Goal: Book appointment/travel/reservation

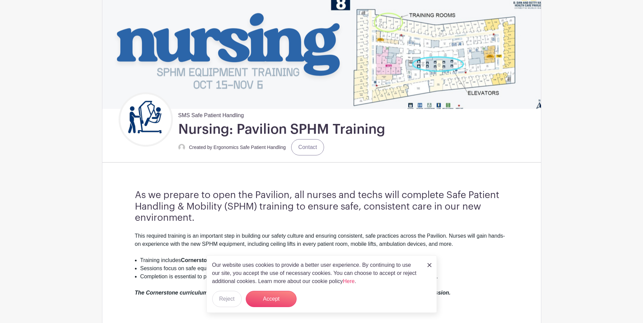
scroll to position [68, 0]
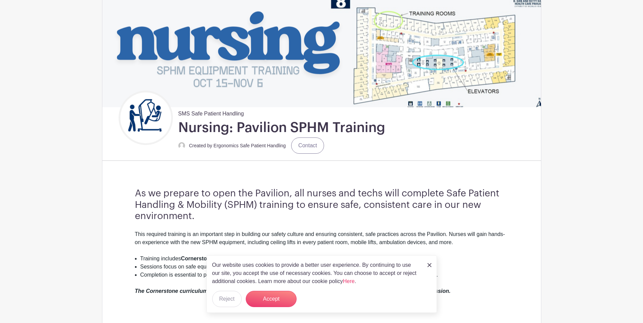
click at [429, 263] on img at bounding box center [430, 265] width 4 height 4
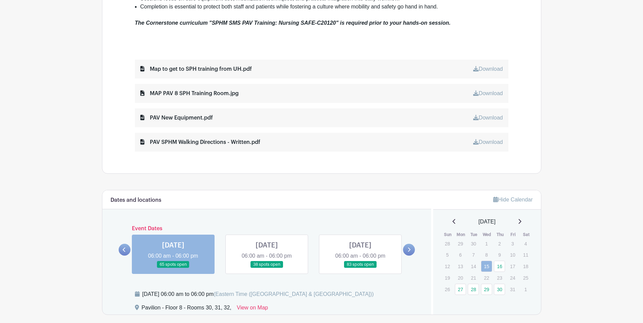
scroll to position [373, 0]
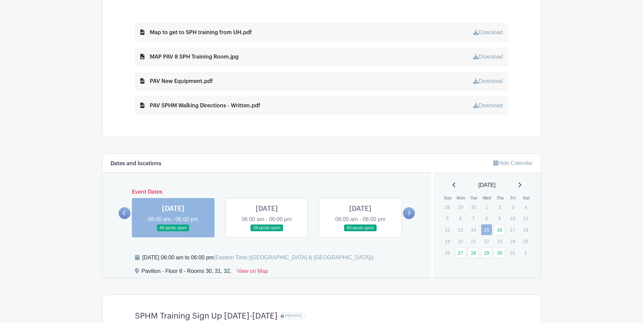
click at [123, 214] on icon at bounding box center [124, 213] width 3 height 4
click at [409, 215] on icon at bounding box center [409, 213] width 3 height 4
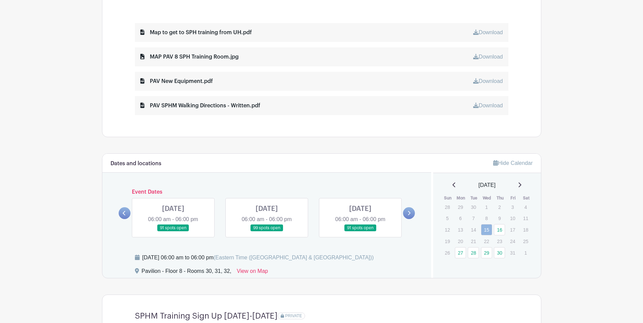
click at [409, 215] on icon at bounding box center [409, 213] width 3 height 4
click at [408, 215] on icon at bounding box center [409, 213] width 3 height 5
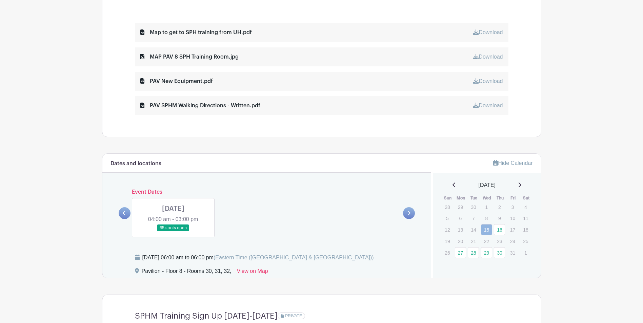
click at [125, 213] on icon at bounding box center [124, 213] width 3 height 5
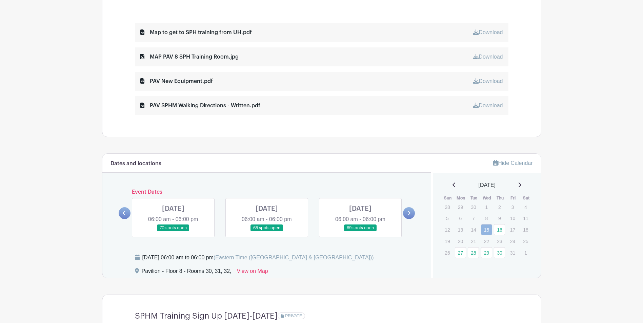
click at [125, 213] on icon at bounding box center [124, 213] width 3 height 5
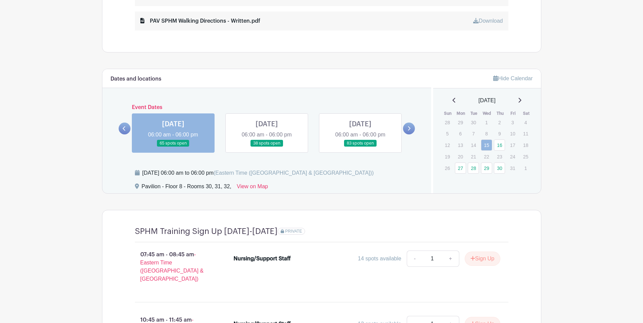
scroll to position [428, 0]
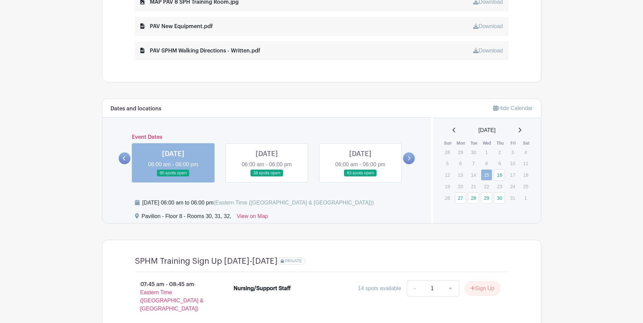
click at [459, 186] on p "20" at bounding box center [460, 186] width 11 height 11
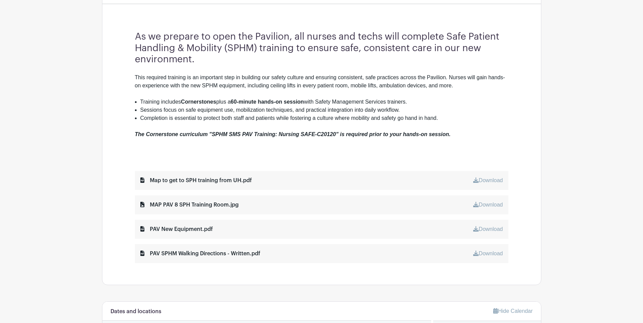
scroll to position [224, 0]
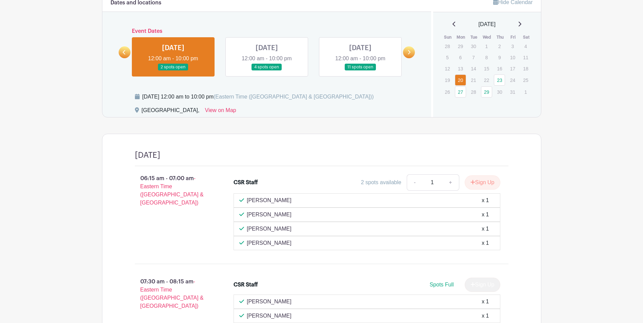
scroll to position [444, 0]
click at [267, 71] on link at bounding box center [267, 71] width 0 height 0
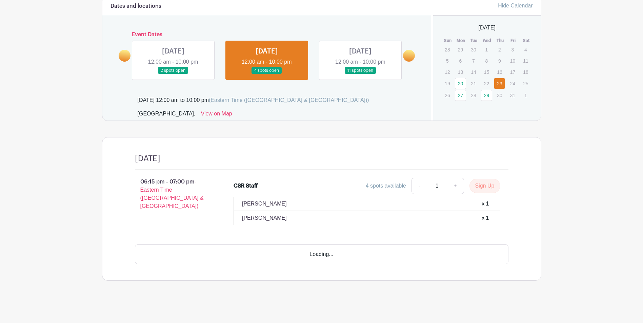
scroll to position [421, 0]
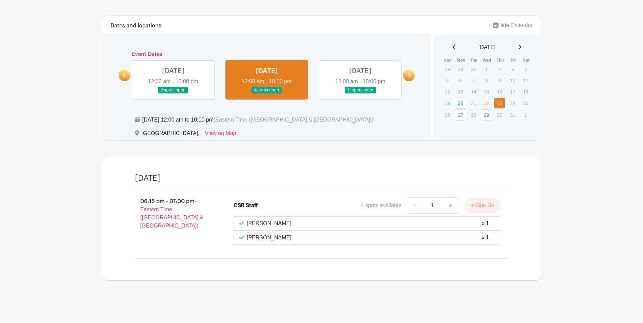
click at [360, 94] on link at bounding box center [360, 94] width 0 height 0
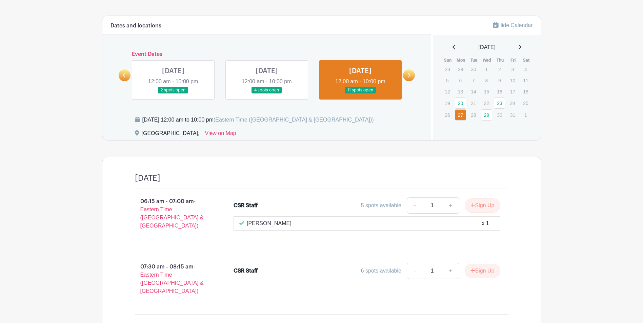
click at [409, 77] on icon at bounding box center [409, 75] width 3 height 4
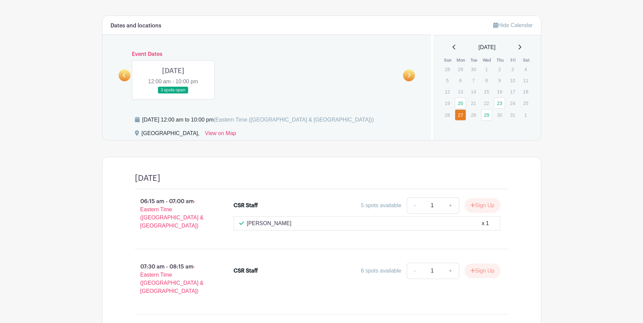
click at [173, 94] on link at bounding box center [173, 94] width 0 height 0
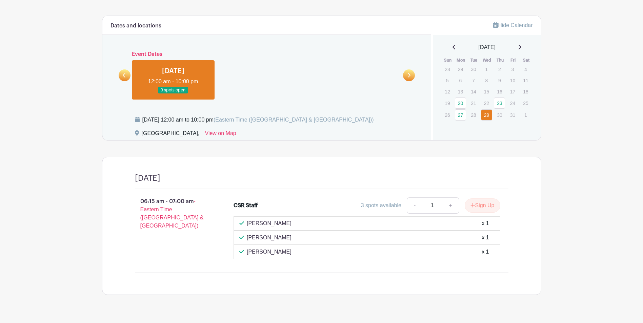
click at [122, 70] on link at bounding box center [125, 76] width 12 height 12
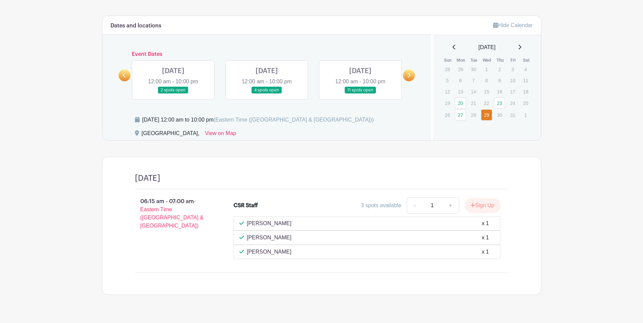
click at [122, 70] on link at bounding box center [125, 76] width 12 height 12
click at [121, 75] on link at bounding box center [125, 76] width 12 height 12
click at [173, 94] on link at bounding box center [173, 94] width 0 height 0
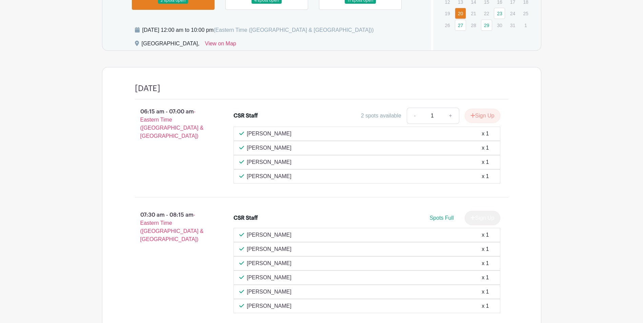
scroll to position [523, 0]
